Goal: Navigation & Orientation: Find specific page/section

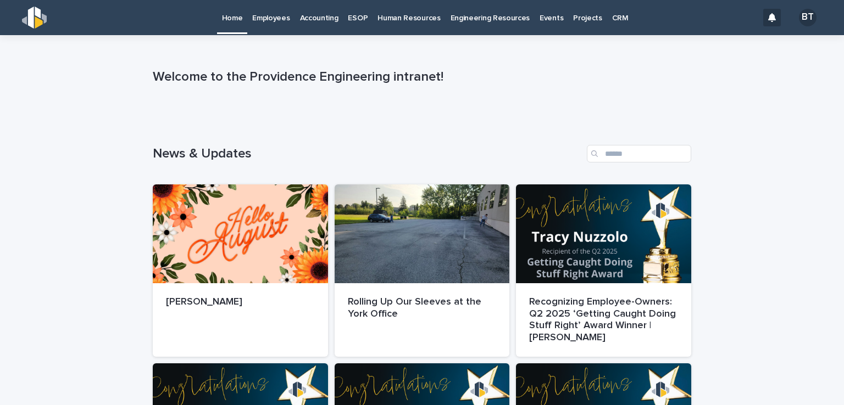
click at [277, 16] on p "Employees" at bounding box center [270, 11] width 37 height 23
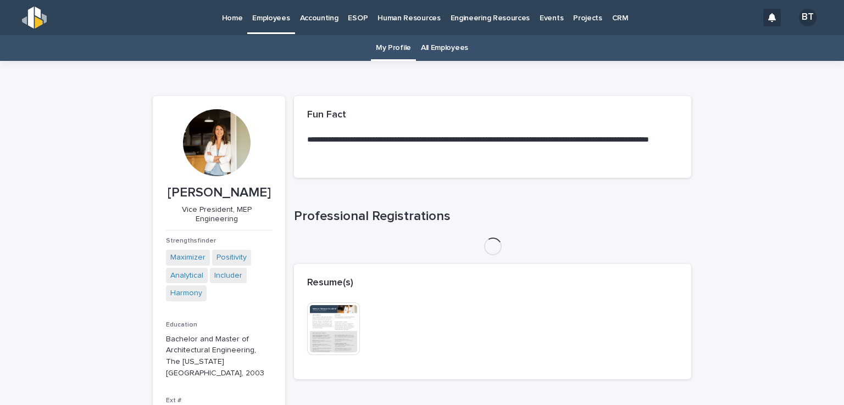
click at [450, 46] on link "All Employees" at bounding box center [444, 48] width 47 height 26
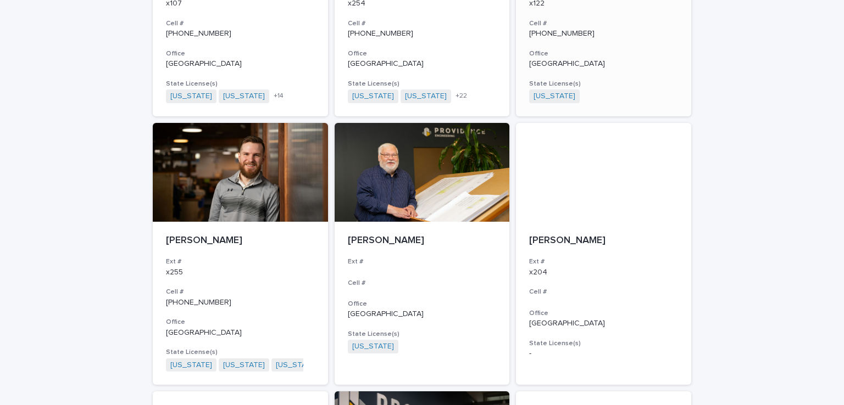
scroll to position [879, 0]
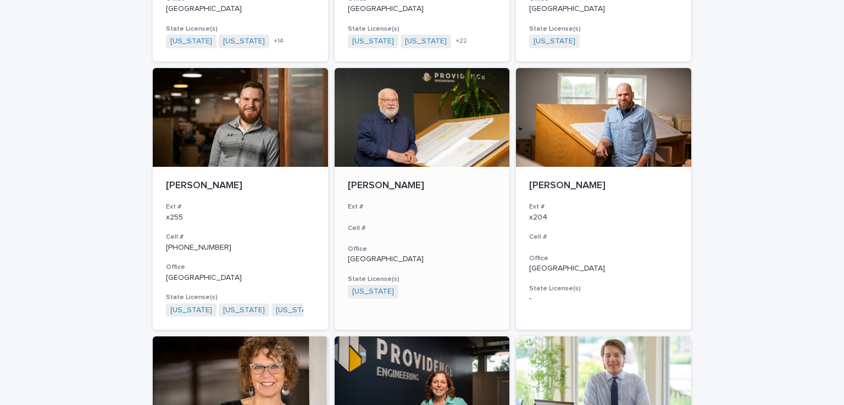
click at [421, 119] on div at bounding box center [422, 117] width 175 height 99
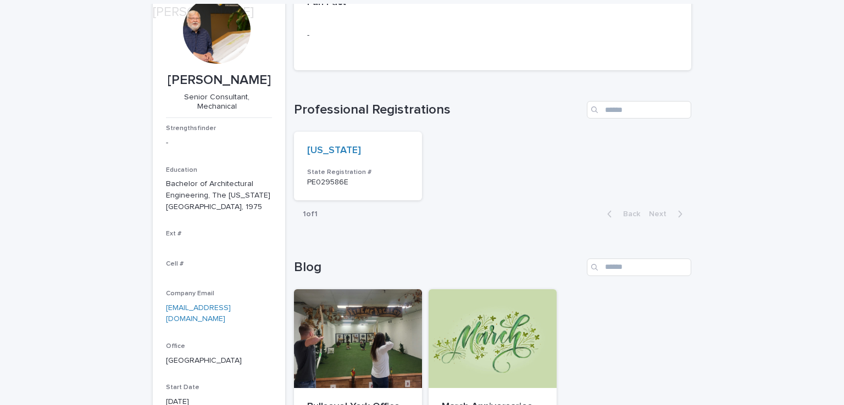
scroll to position [165, 0]
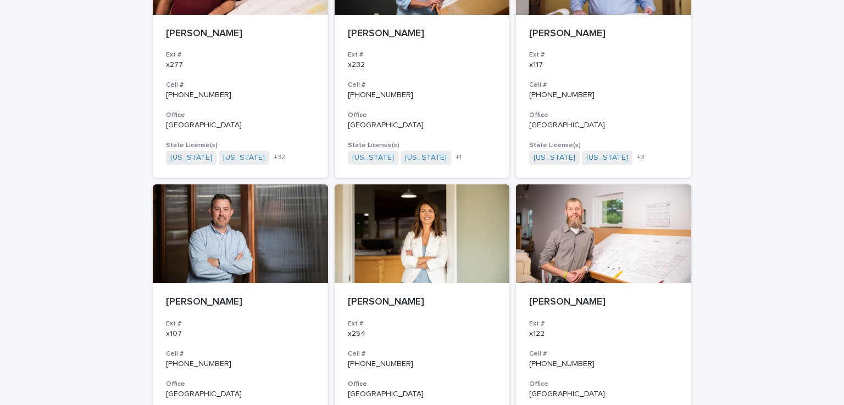
scroll to position [639, 0]
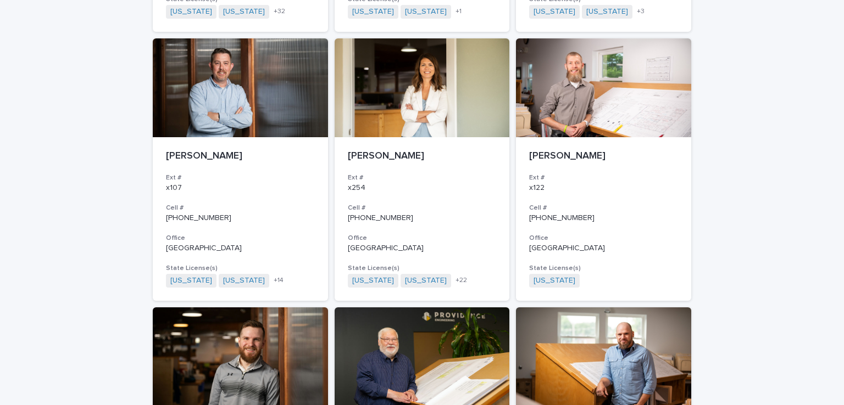
click at [252, 365] on div at bounding box center [240, 357] width 175 height 99
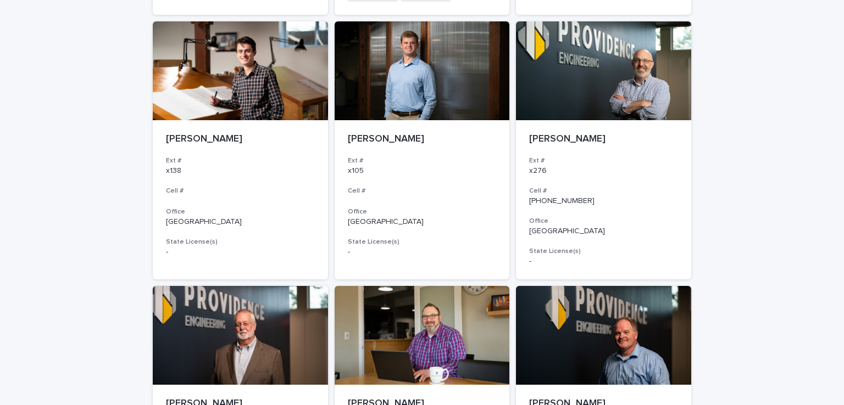
scroll to position [1793, 0]
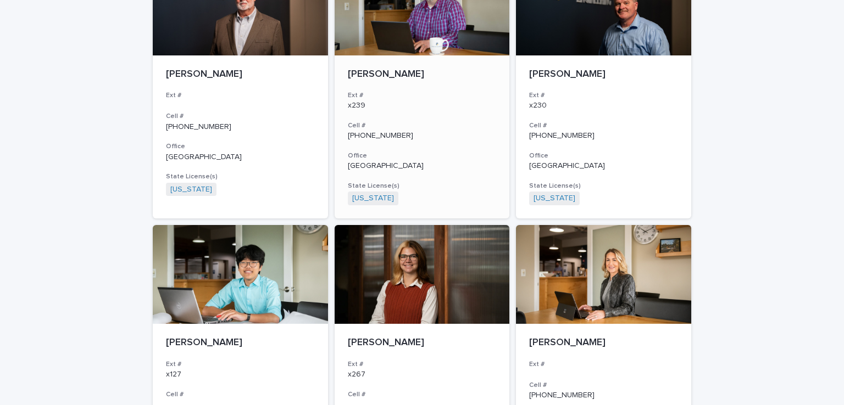
click at [459, 27] on div at bounding box center [422, 6] width 175 height 99
